Goal: Task Accomplishment & Management: Use online tool/utility

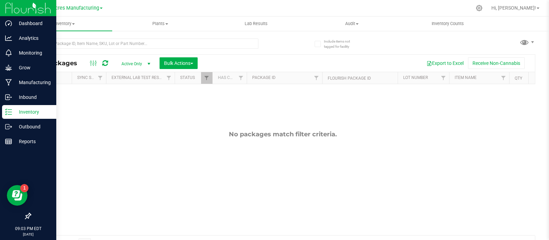
click at [10, 110] on icon at bounding box center [8, 112] width 7 height 7
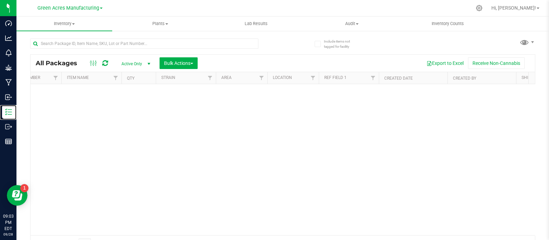
scroll to position [0, 478]
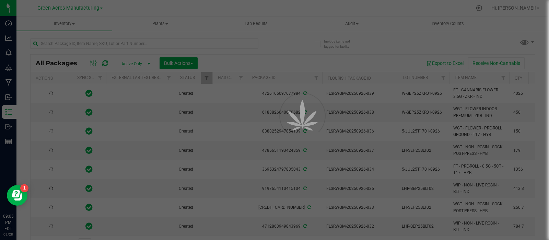
type input "[DATE]"
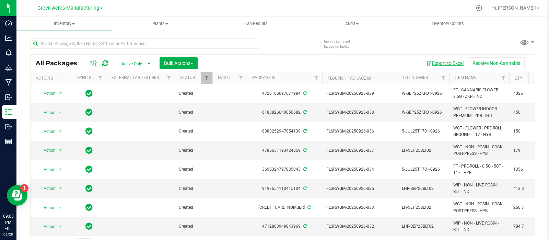
click at [444, 65] on button "Export to Excel" at bounding box center [445, 63] width 46 height 12
